Goal: Task Accomplishment & Management: Manage account settings

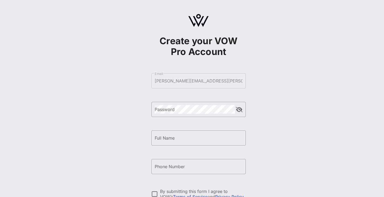
scroll to position [64, 0]
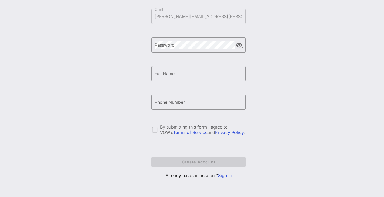
click at [225, 175] on link "Sign In" at bounding box center [225, 175] width 14 height 5
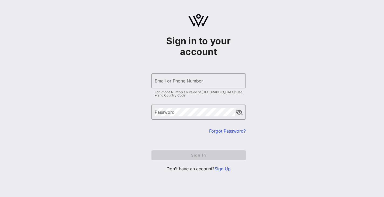
type input "[PERSON_NAME][EMAIL_ADDRESS][PERSON_NAME][DOMAIN_NAME]"
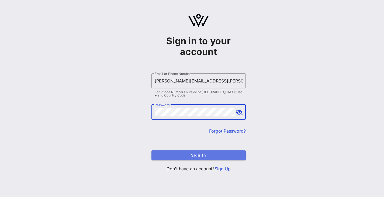
click at [194, 154] on span "Sign In" at bounding box center [199, 155] width 86 height 5
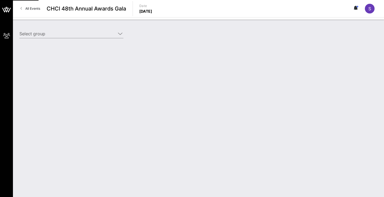
type input "Diageo (Diageo) [[PERSON_NAME], [PERSON_NAME][EMAIL_ADDRESS][PERSON_NAME][DOMAI…"
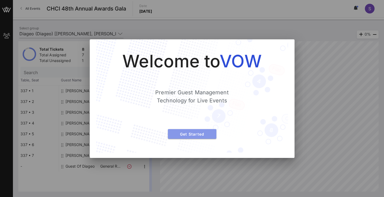
click at [203, 130] on button "Get Started" at bounding box center [192, 134] width 49 height 10
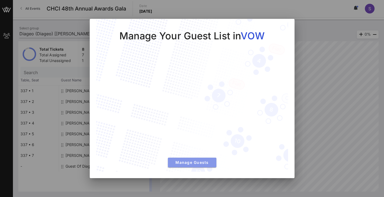
click at [193, 160] on span "Manage Guests" at bounding box center [192, 162] width 40 height 5
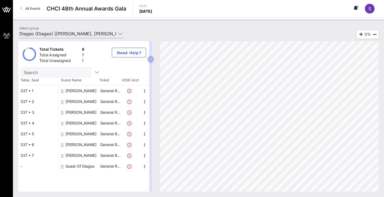
click at [129, 112] on icon at bounding box center [129, 113] width 4 height 4
click at [128, 112] on icon at bounding box center [129, 113] width 4 height 4
click at [144, 113] on icon "button" at bounding box center [145, 112] width 6 height 6
click at [155, 114] on div "Edit" at bounding box center [158, 114] width 11 height 4
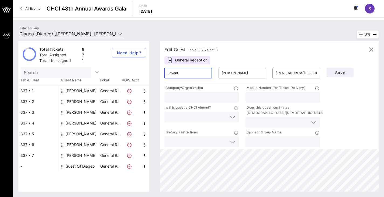
click at [175, 74] on input "Jayant" at bounding box center [188, 73] width 41 height 9
type input "[PERSON_NAME]"
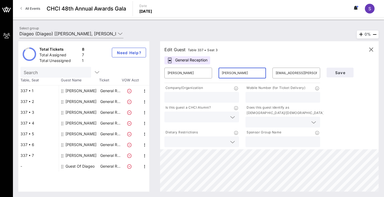
type input "[PERSON_NAME]"
click at [293, 67] on div "​ [EMAIL_ADDRESS][PERSON_NAME][DOMAIN_NAME]" at bounding box center [296, 72] width 54 height 17
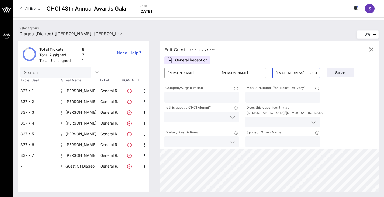
click at [301, 72] on input "[EMAIL_ADDRESS][PERSON_NAME][DOMAIN_NAME]" at bounding box center [296, 73] width 41 height 9
paste input "[PERSON_NAME].[PERSON_NAME]"
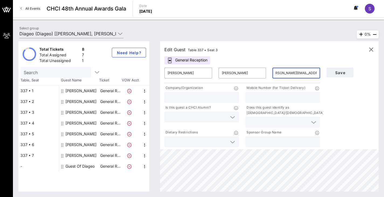
type input "[PERSON_NAME][EMAIL_ADDRESS][PERSON_NAME][DOMAIN_NAME]"
click at [339, 103] on div "Save" at bounding box center [350, 106] width 54 height 84
click at [220, 140] on input "text" at bounding box center [198, 141] width 60 height 7
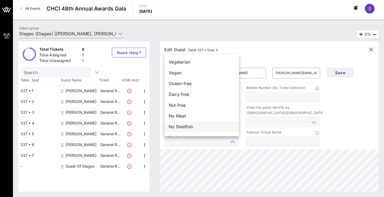
click at [199, 126] on div "No Shellfish" at bounding box center [201, 126] width 75 height 11
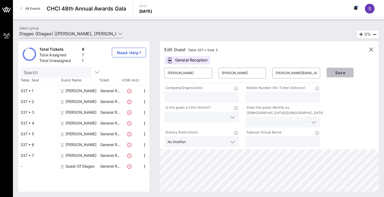
click at [340, 73] on span "Save" at bounding box center [340, 72] width 18 height 5
